Goal: Task Accomplishment & Management: Manage account settings

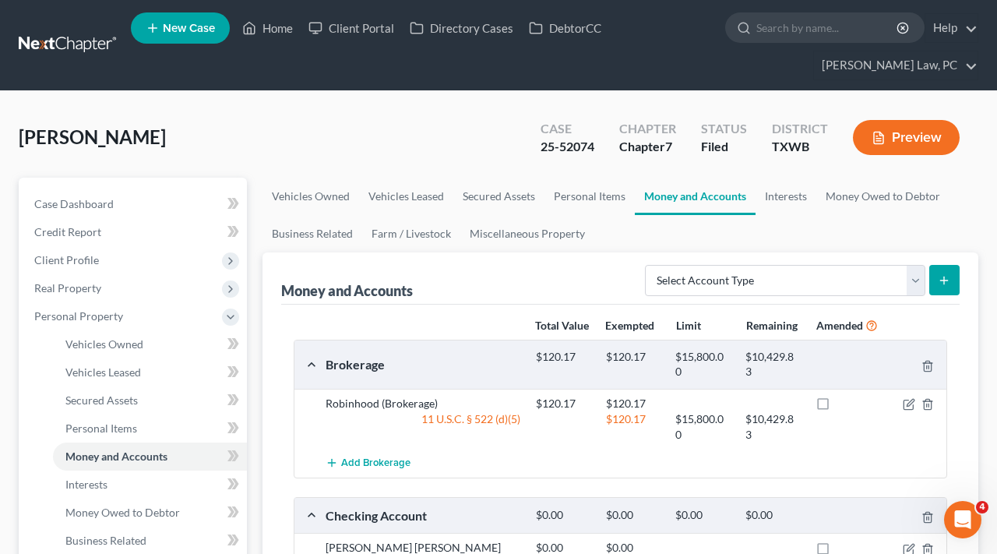
click at [51, 46] on link at bounding box center [69, 45] width 100 height 28
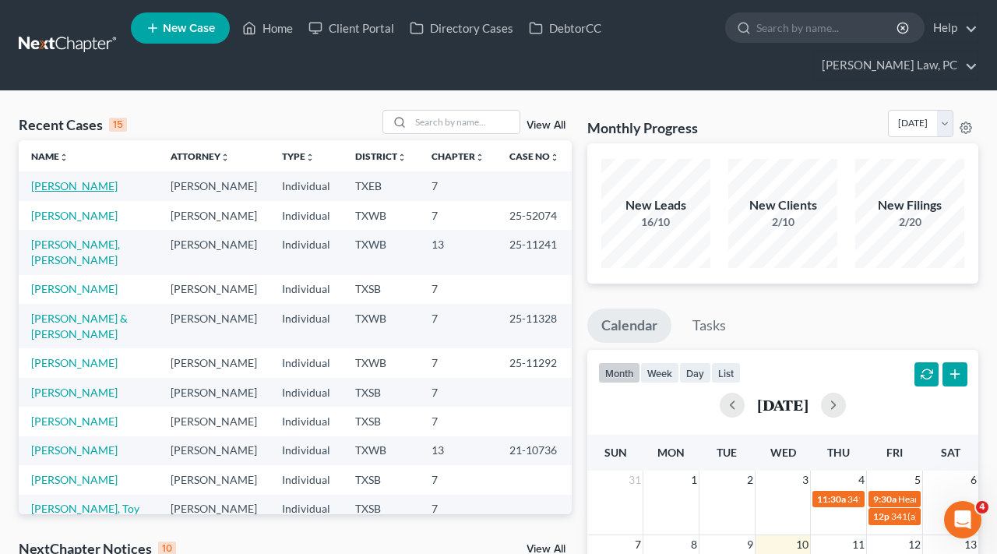
click at [72, 188] on link "Katoch, Vikramjit" at bounding box center [74, 185] width 86 height 13
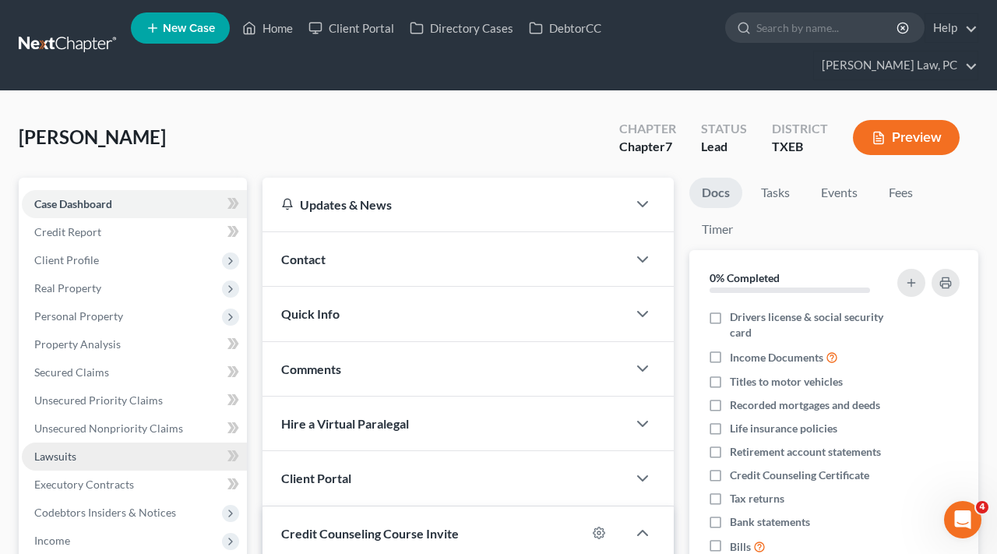
click at [54, 459] on span "Lawsuits" at bounding box center [55, 455] width 42 height 13
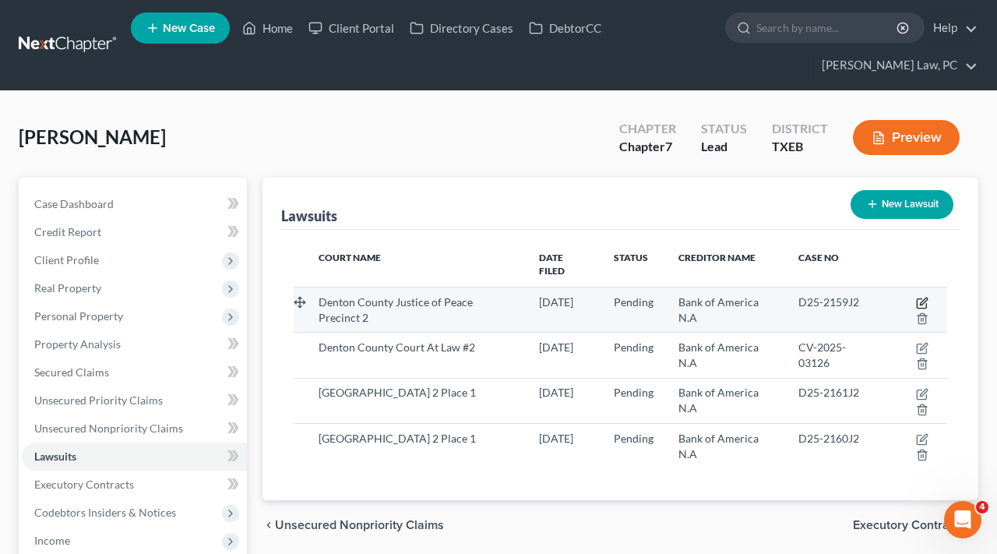
click at [924, 297] on icon "button" at bounding box center [922, 303] width 12 height 12
select select "45"
select select "0"
select select "4"
select select "45"
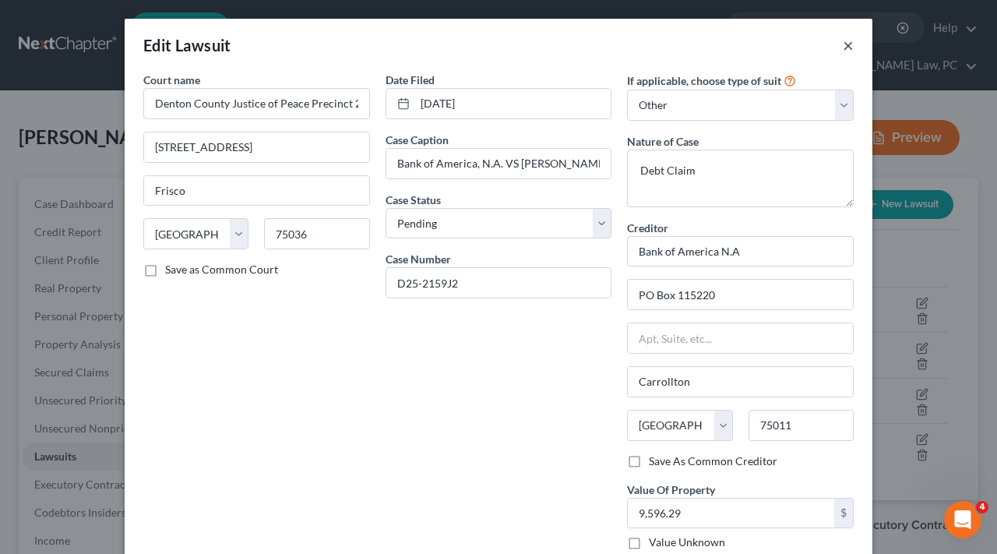
click at [849, 47] on button "×" at bounding box center [848, 45] width 11 height 19
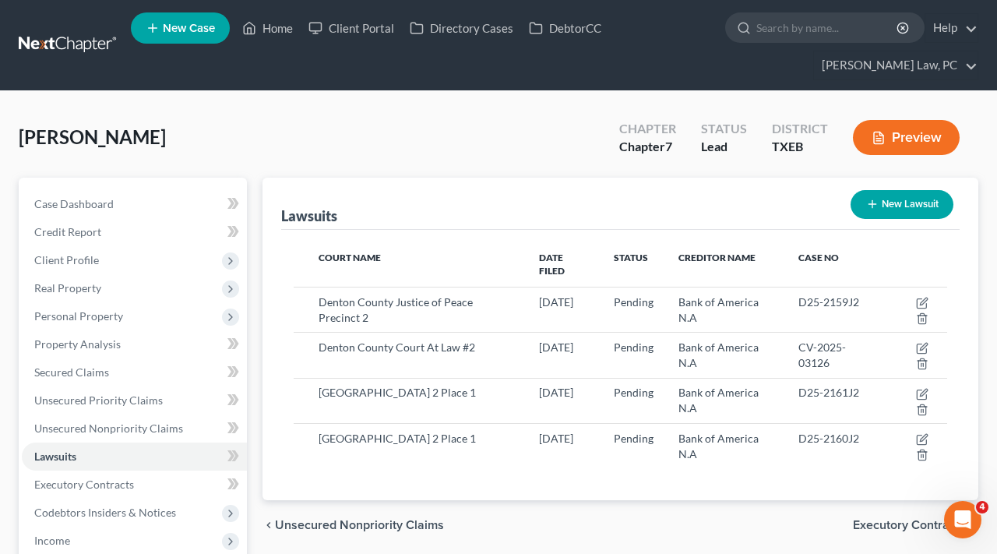
click at [44, 50] on link at bounding box center [69, 45] width 100 height 28
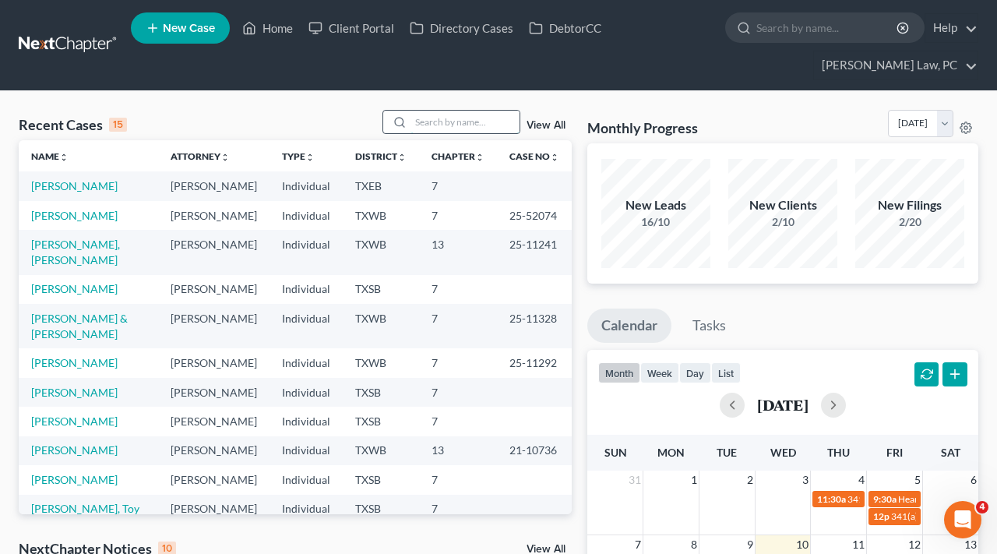
click at [488, 129] on input "search" at bounding box center [464, 122] width 109 height 23
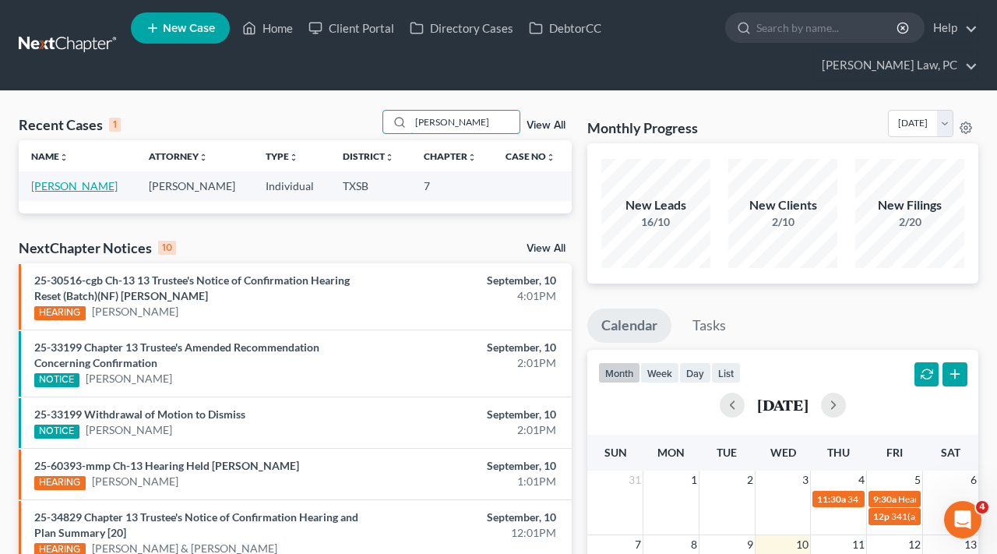
type input "mata"
click at [62, 188] on link "[PERSON_NAME]" at bounding box center [74, 185] width 86 height 13
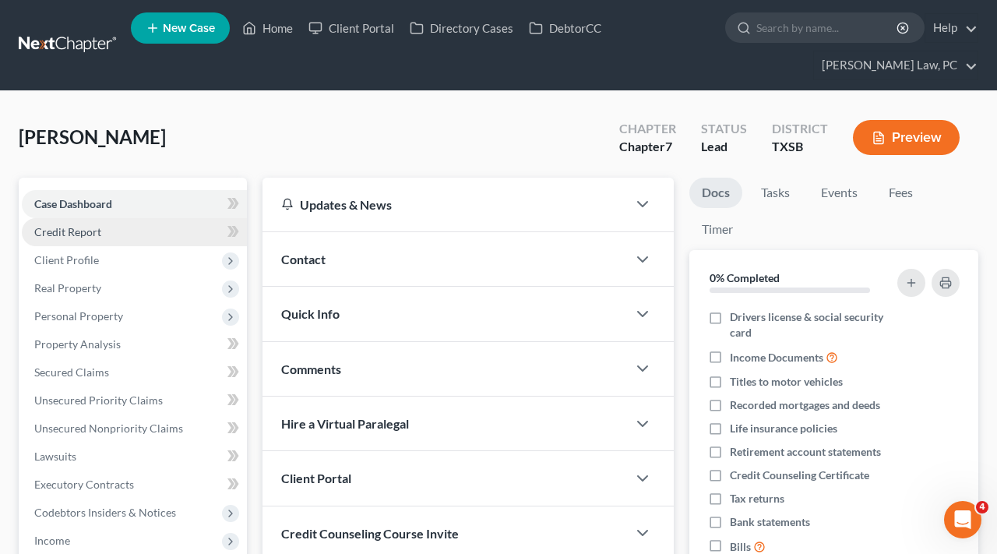
click at [59, 231] on span "Credit Report" at bounding box center [67, 231] width 67 height 13
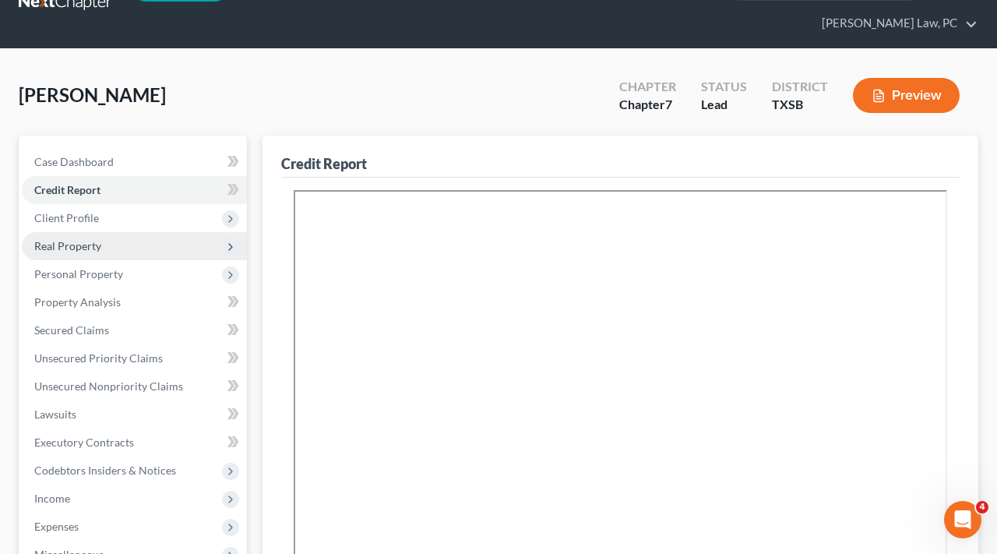
scroll to position [41, 0]
